Goal: Information Seeking & Learning: Learn about a topic

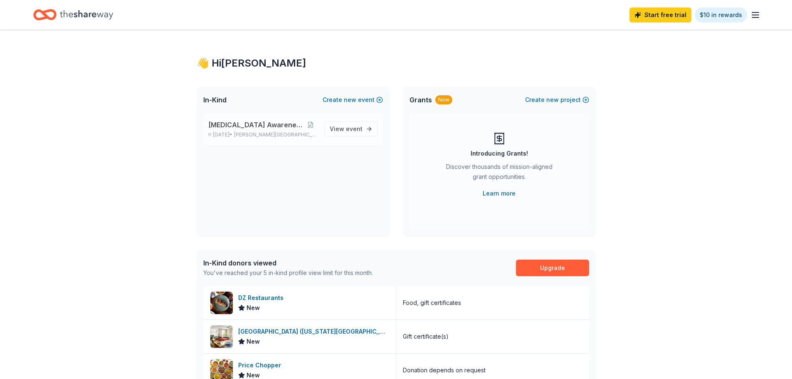
click at [245, 124] on span "[MEDICAL_DATA] Awareness Raffle" at bounding box center [256, 125] width 96 height 10
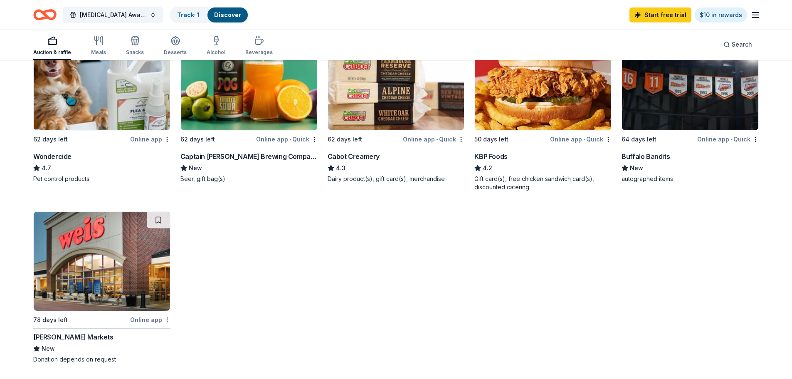
scroll to position [489, 0]
click at [227, 152] on div "Captain [PERSON_NAME] Brewing Company" at bounding box center [248, 157] width 137 height 10
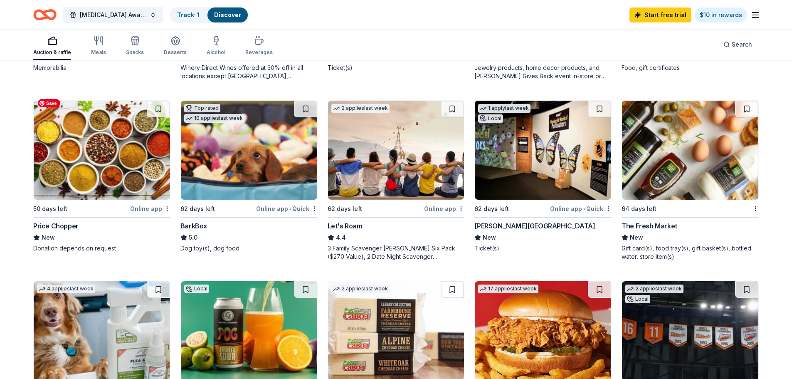
scroll to position [198, 0]
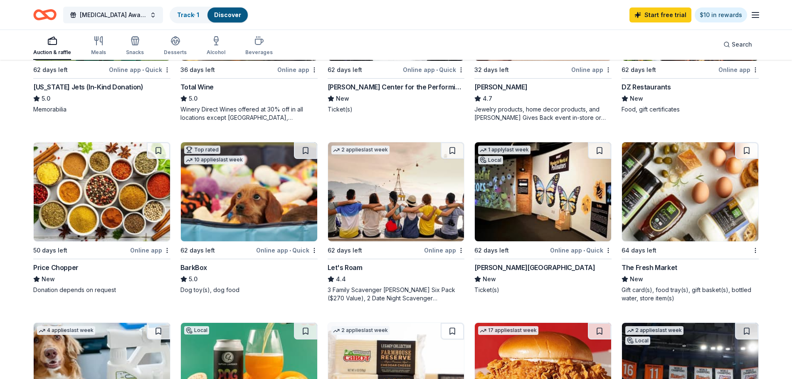
click at [350, 262] on div "Let's Roam" at bounding box center [345, 267] width 35 height 10
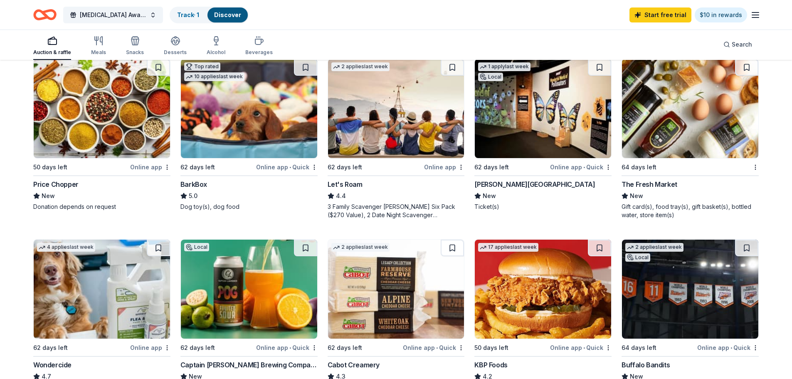
click at [351, 179] on div "Let's Roam" at bounding box center [345, 184] width 35 height 10
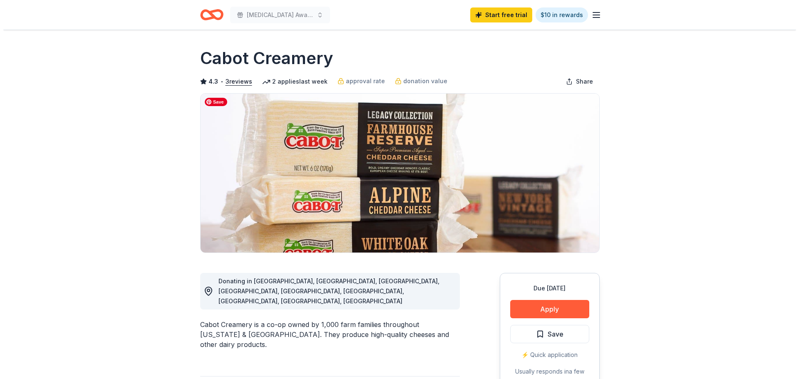
scroll to position [83, 0]
